Goal: Find specific page/section: Find specific page/section

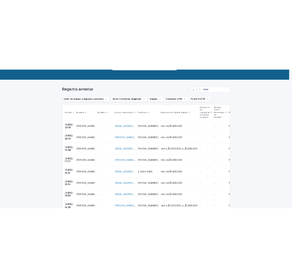
scroll to position [89, 0]
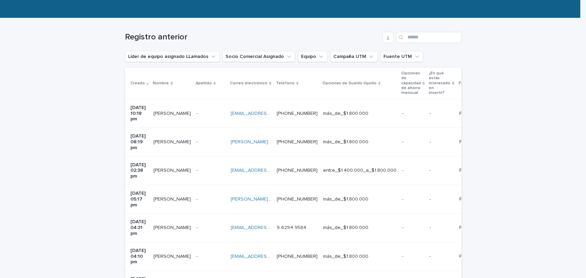
click at [541, 167] on div "Cargando... Ahorro… Cargando... Ahorro… Registro anterior Líder de equipo asign…" at bounding box center [293, 231] width 586 height 426
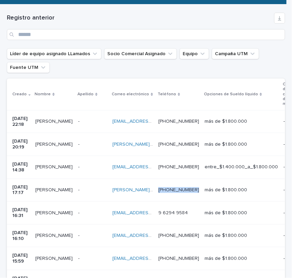
drag, startPoint x: 229, startPoint y: 189, endPoint x: 195, endPoint y: 192, distance: 33.7
click at [195, 192] on td "[PHONE_NUMBER] [PHONE_NUMBER]" at bounding box center [179, 190] width 46 height 23
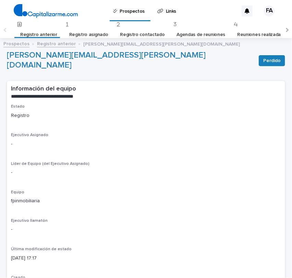
click at [58, 45] on font "Registro anterior" at bounding box center [56, 44] width 39 height 5
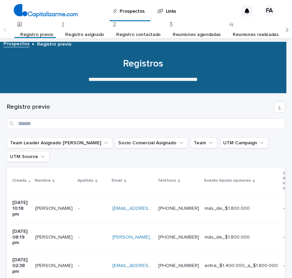
scroll to position [22, 0]
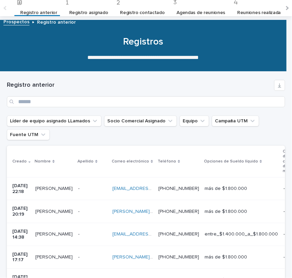
click at [96, 237] on p at bounding box center [92, 235] width 29 height 6
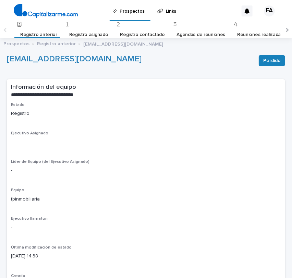
click at [60, 43] on font "Registro anterior" at bounding box center [56, 44] width 39 height 5
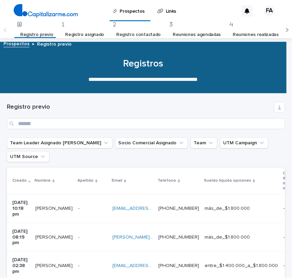
scroll to position [22, 0]
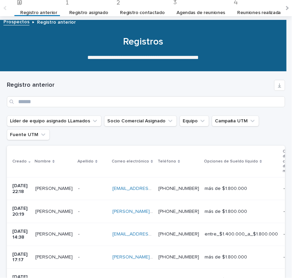
click at [93, 216] on div "- -" at bounding box center [92, 211] width 29 height 11
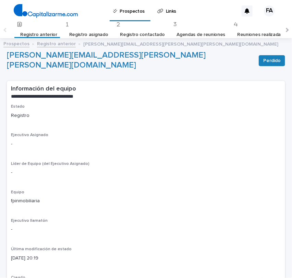
click at [57, 45] on font "Registro anterior" at bounding box center [56, 44] width 39 height 5
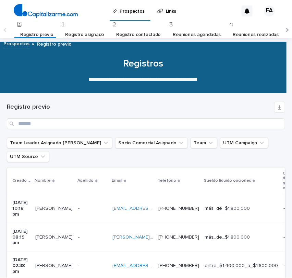
scroll to position [22, 0]
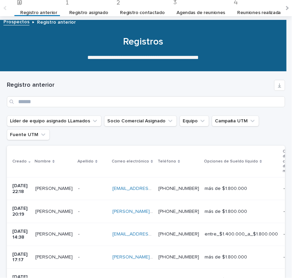
click at [91, 189] on p at bounding box center [92, 189] width 29 height 6
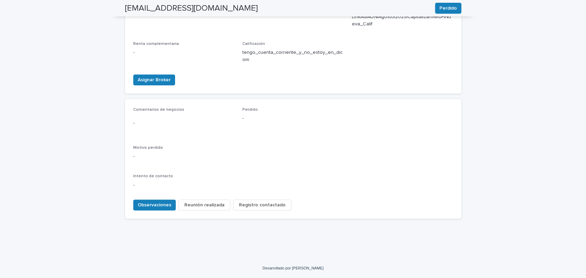
scroll to position [299, 0]
